Goal: Check status: Check status

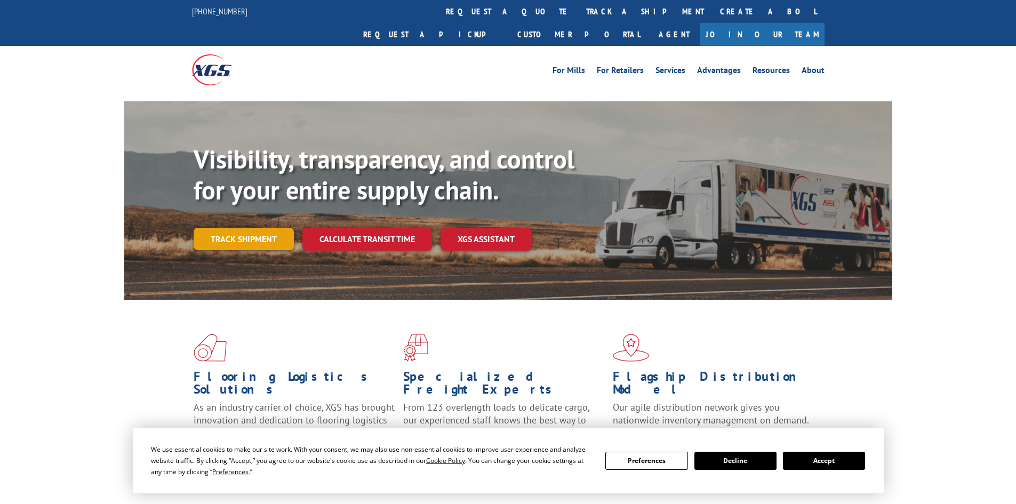
click at [245, 228] on div "Visibility, transparency, and control for your entire supply chain. Track shipm…" at bounding box center [543, 218] width 698 height 149
click at [245, 228] on link "Track shipment" at bounding box center [244, 239] width 100 height 22
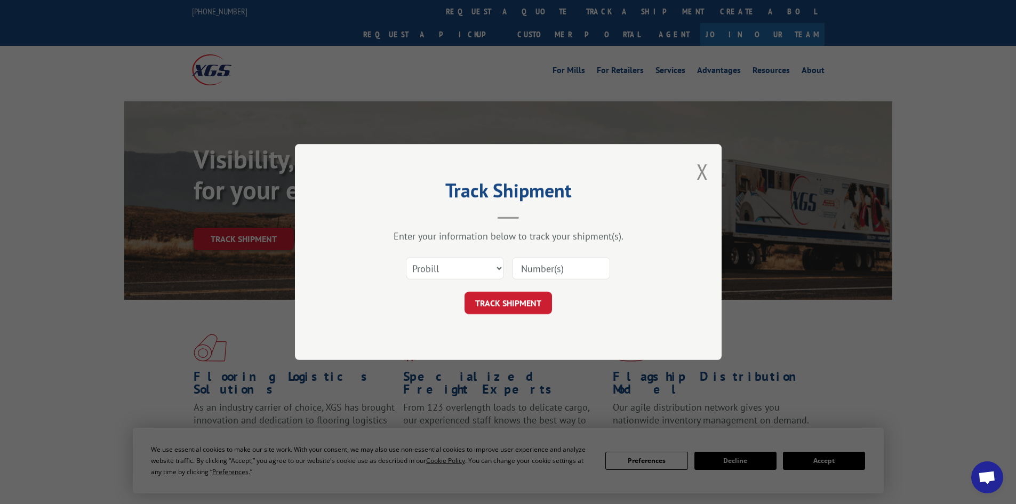
click at [507, 268] on div "Select category... Probill BOL PO" at bounding box center [508, 268] width 320 height 35
click at [480, 273] on select "Select category... Probill BOL PO" at bounding box center [455, 268] width 98 height 22
select select "po"
click at [406, 257] on select "Select category... Probill BOL PO" at bounding box center [455, 268] width 98 height 22
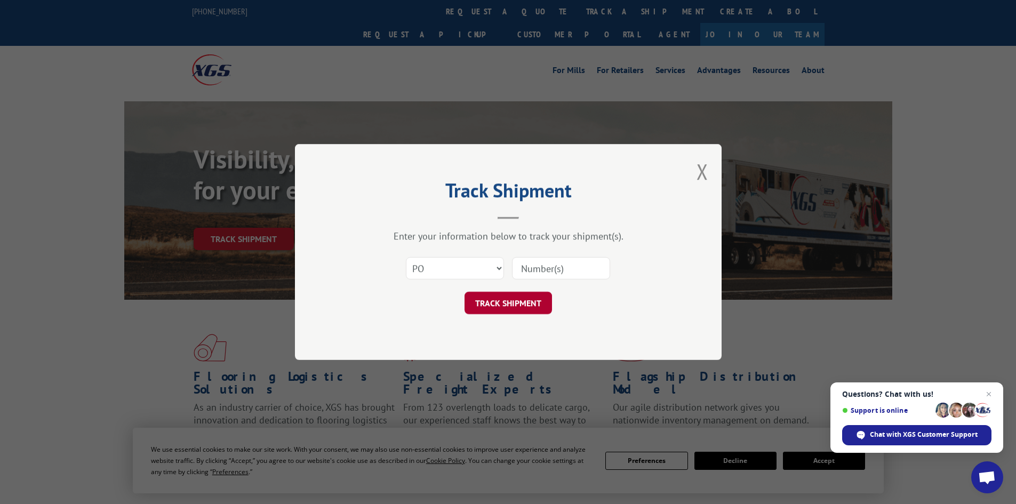
click at [504, 304] on button "TRACK SHIPMENT" at bounding box center [507, 303] width 87 height 22
click at [552, 270] on input at bounding box center [561, 268] width 98 height 22
paste input "52512493"
type input "52512493"
click at [515, 303] on button "TRACK SHIPMENT" at bounding box center [507, 303] width 87 height 22
